Goal: Task Accomplishment & Management: Manage account settings

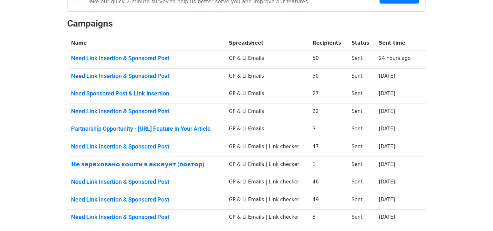
scroll to position [82, 0]
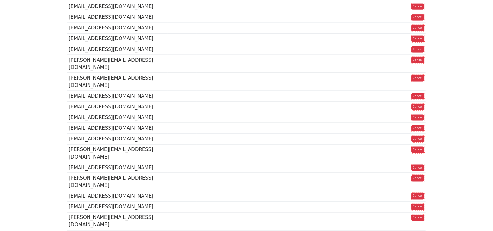
scroll to position [436, 0]
